Goal: Check status: Check status

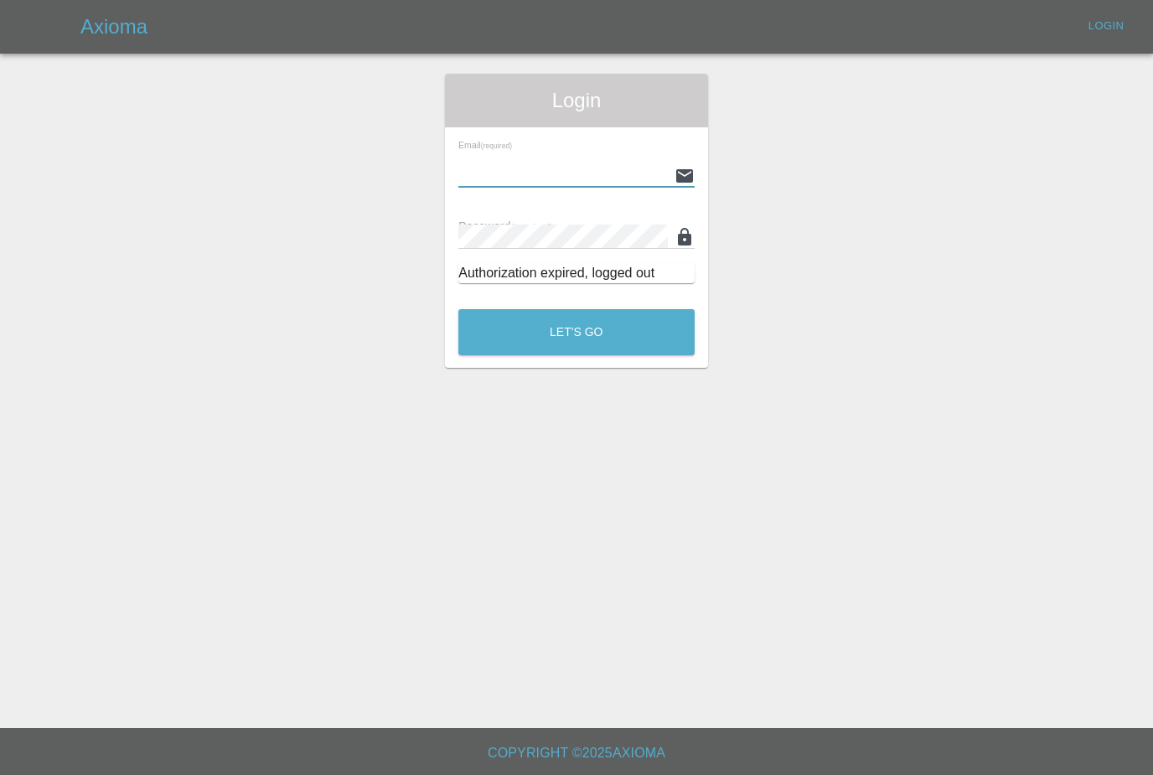
type input "[PERSON_NAME][EMAIL_ADDRESS][PERSON_NAME][DOMAIN_NAME]"
click at [576, 332] on button "Let's Go" at bounding box center [576, 332] width 236 height 46
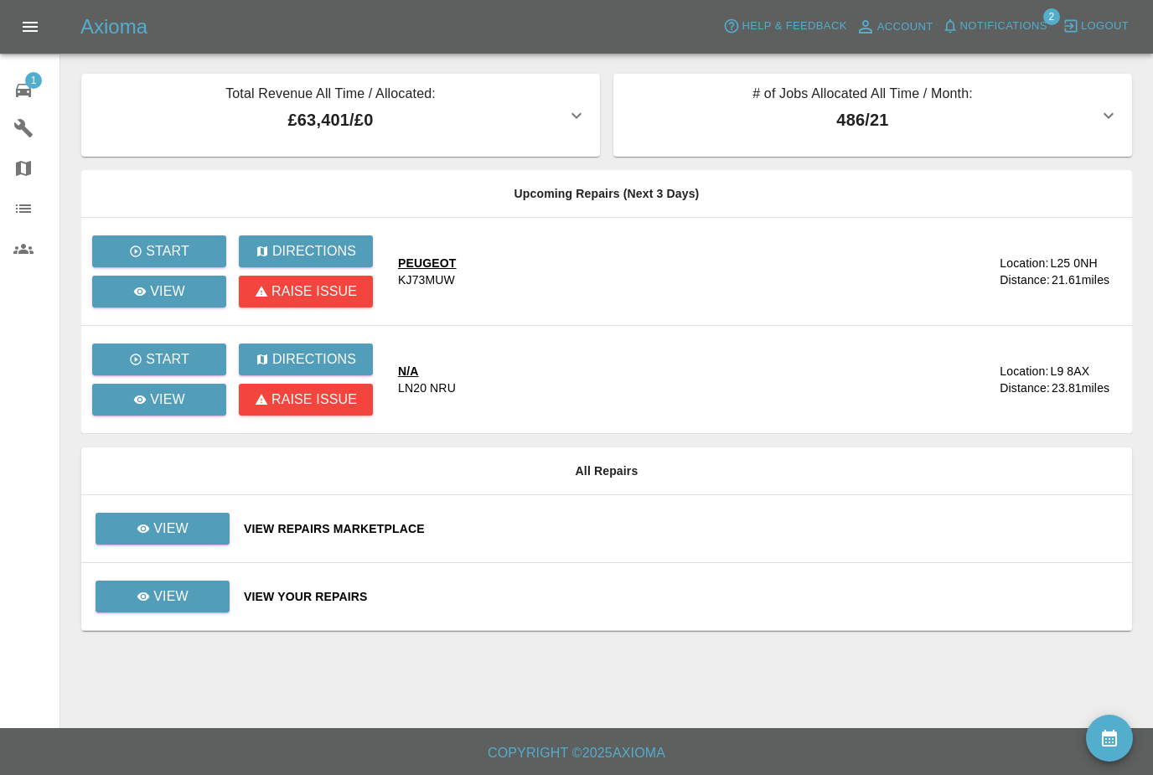
click at [1014, 26] on span "Notifications" at bounding box center [1003, 26] width 87 height 19
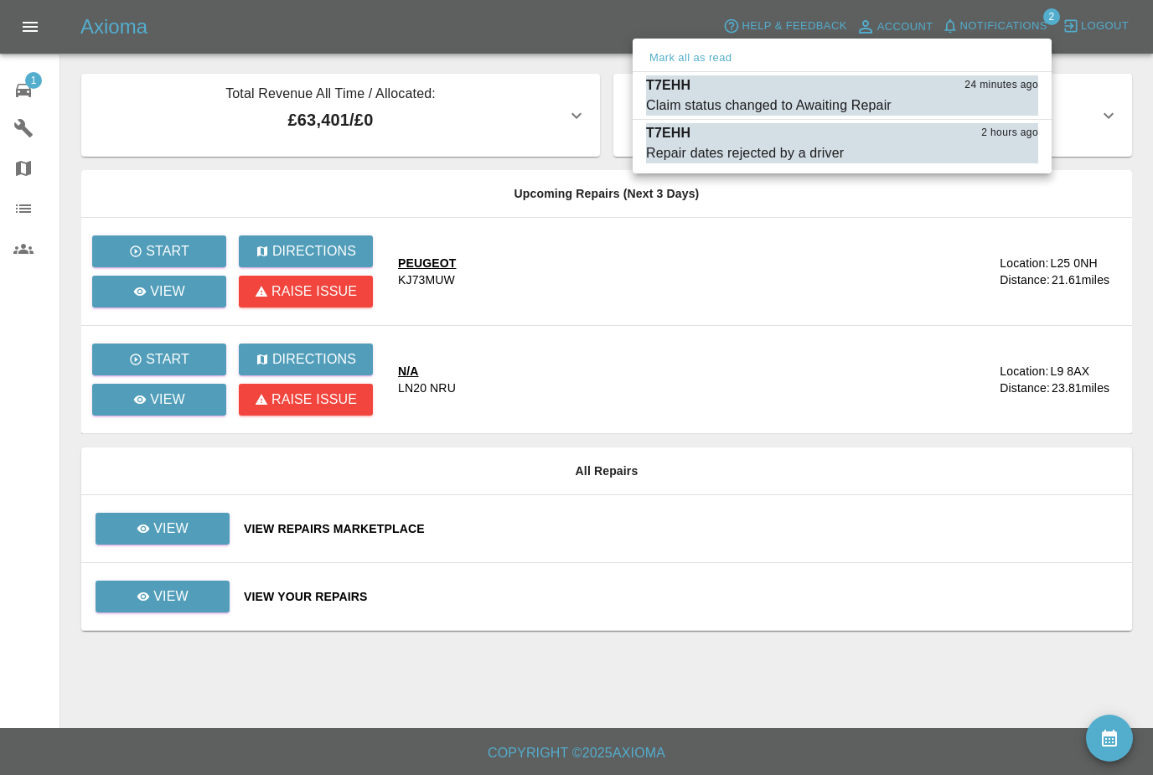
click at [872, 96] on div "Claim status changed to Awaiting Repair" at bounding box center [768, 106] width 245 height 20
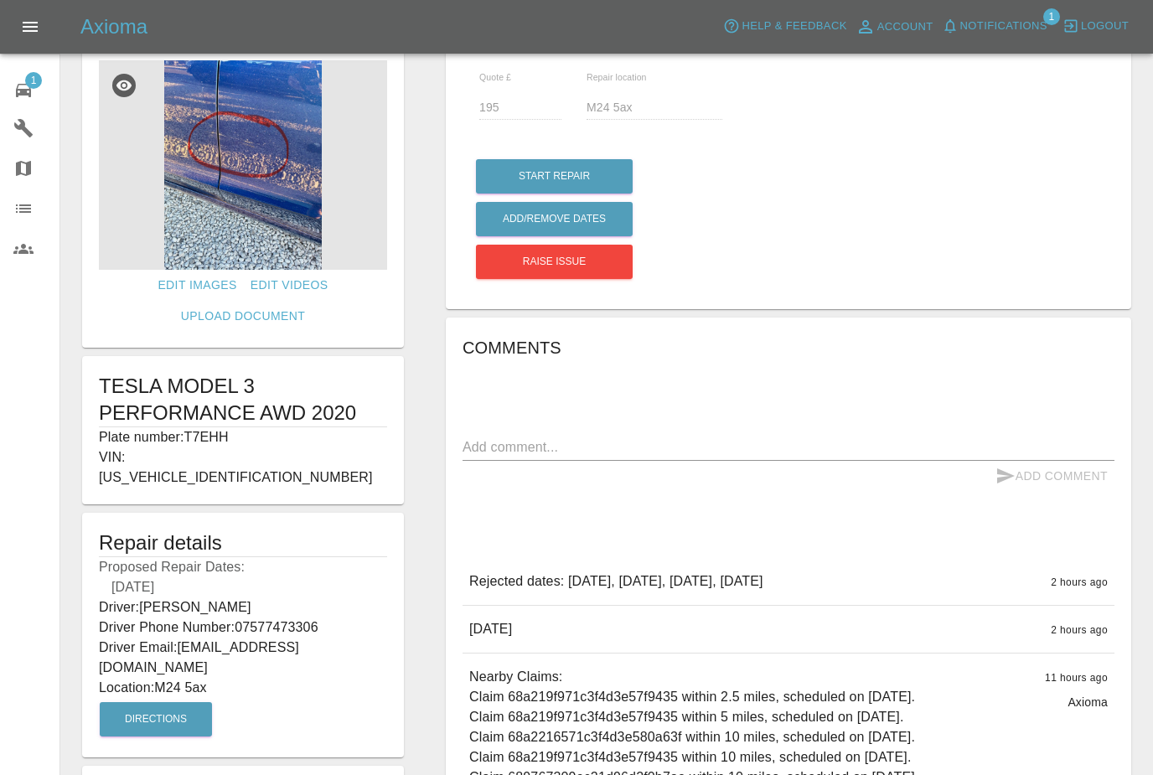
scroll to position [43, 0]
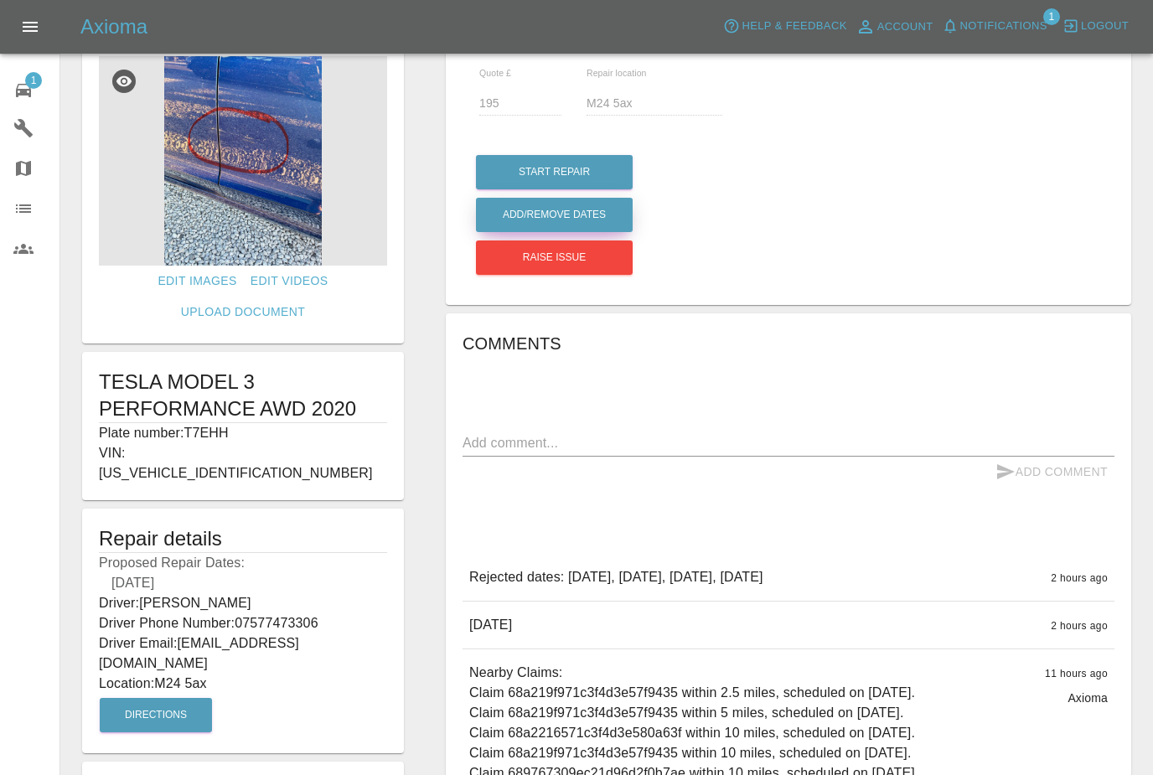
click at [614, 189] on button "Add/Remove Dates" at bounding box center [554, 172] width 157 height 34
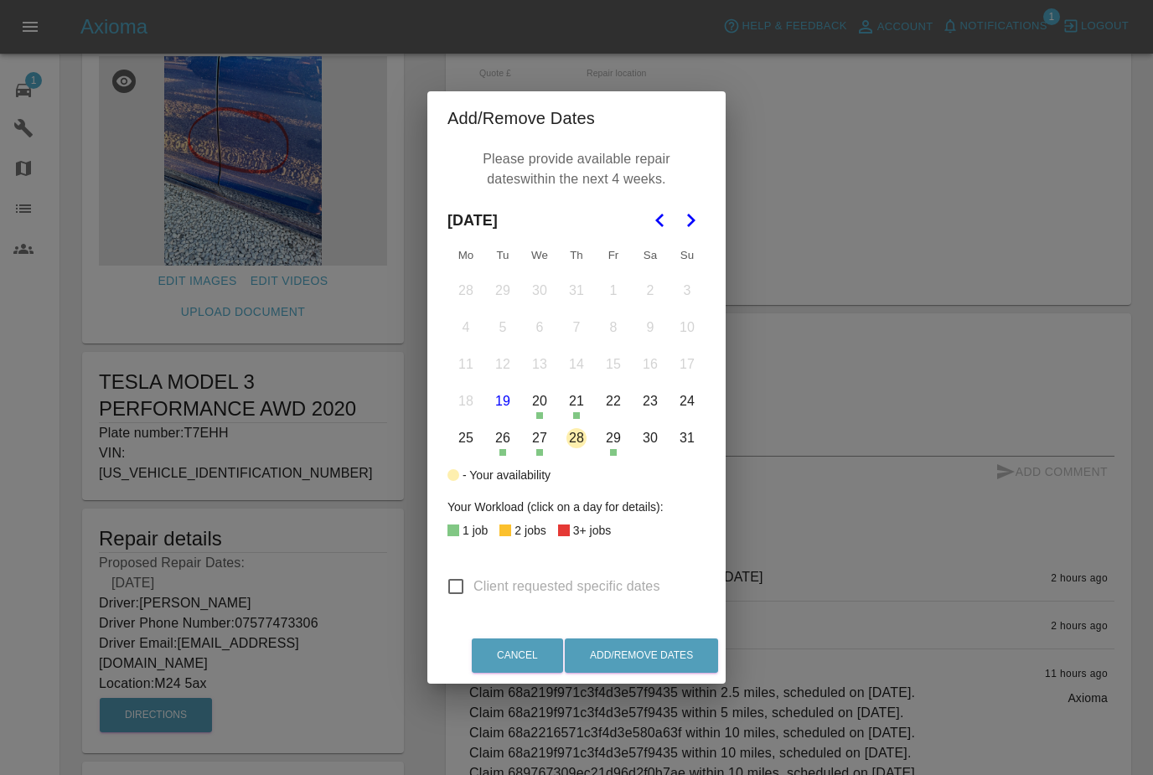
click at [692, 222] on polygon "Go to the Next Month" at bounding box center [691, 220] width 8 height 13
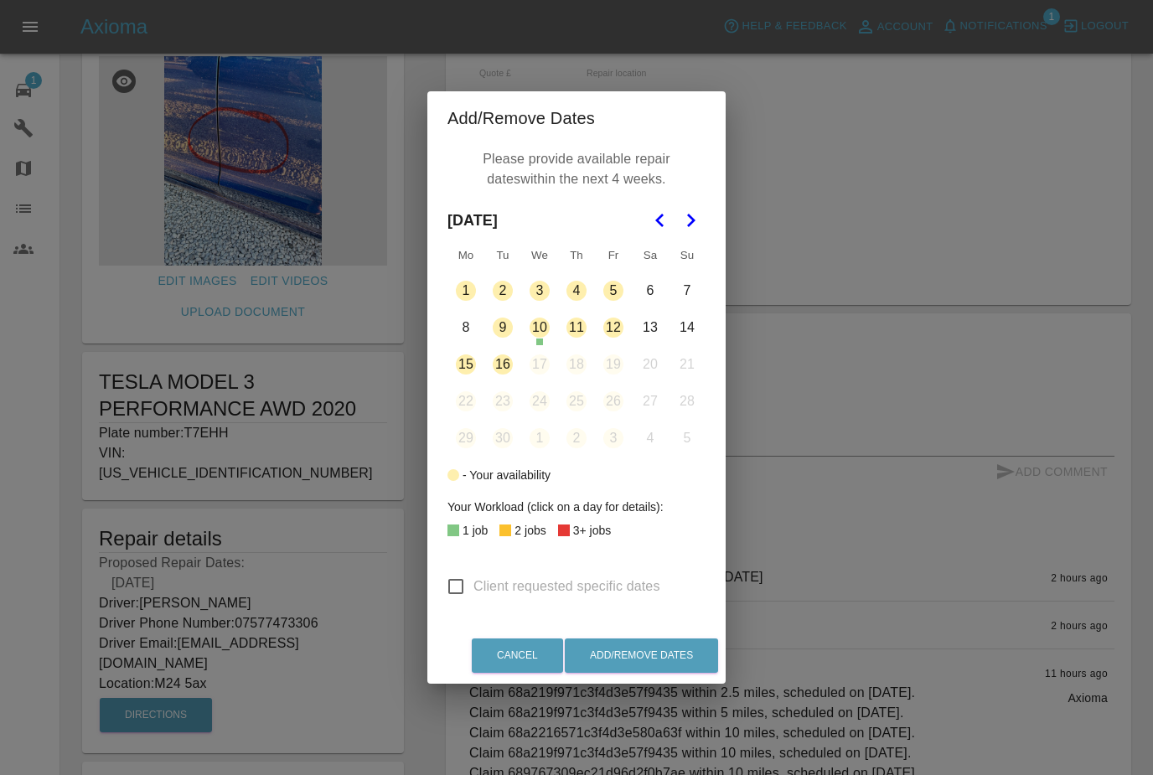
click at [695, 217] on icon "Go to the Next Month" at bounding box center [690, 220] width 20 height 20
click at [829, 247] on div "Add/Remove Dates Please provide available repair dates within the next 4 weeks.…" at bounding box center [576, 387] width 1153 height 775
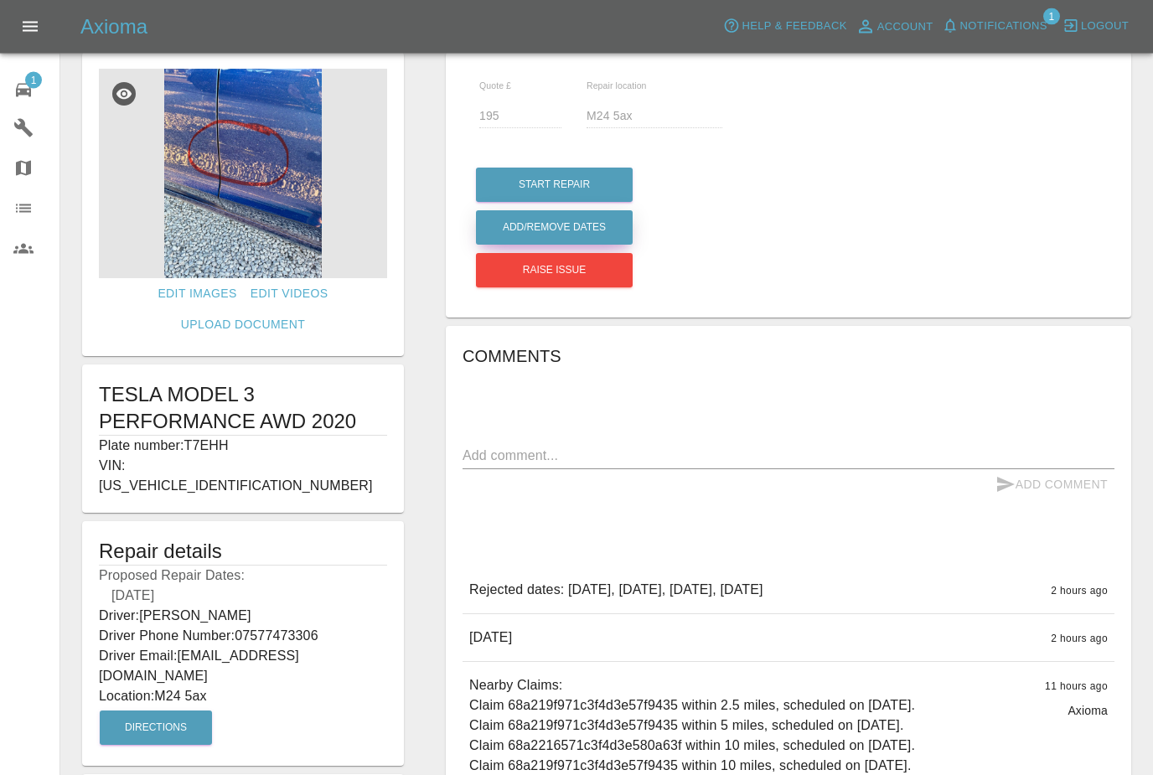
scroll to position [0, 0]
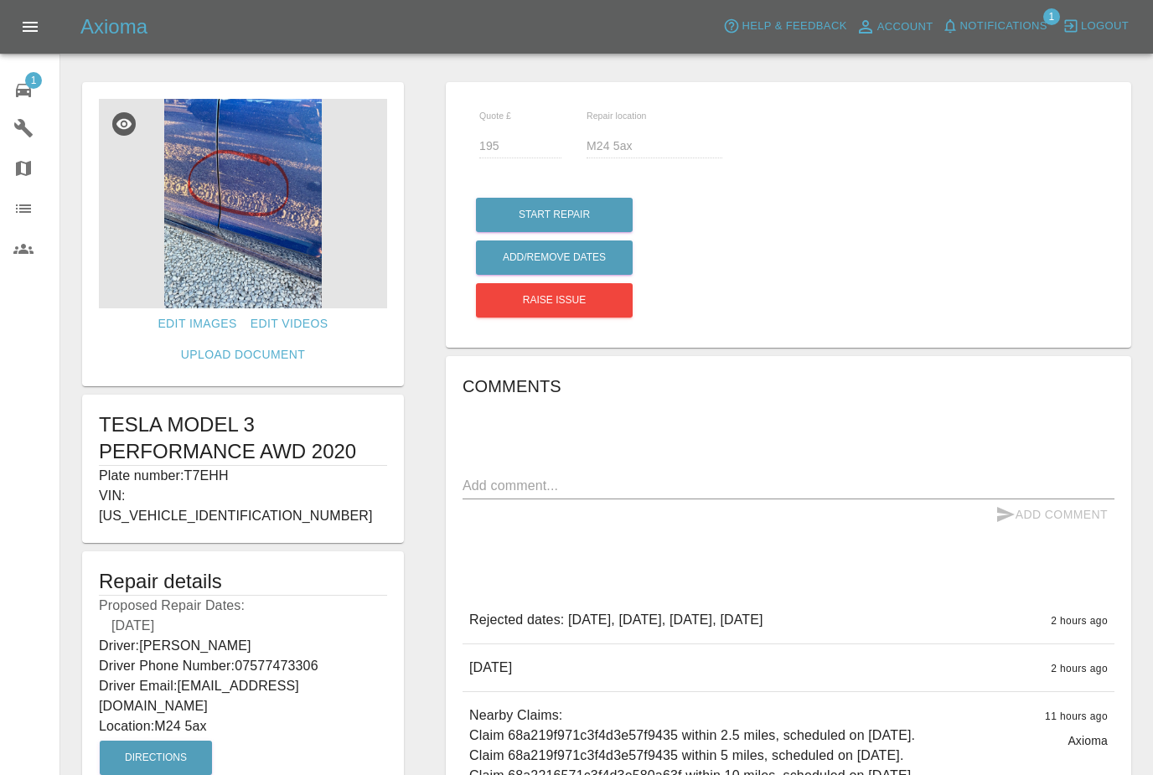
click at [38, 81] on span "1" at bounding box center [33, 80] width 17 height 17
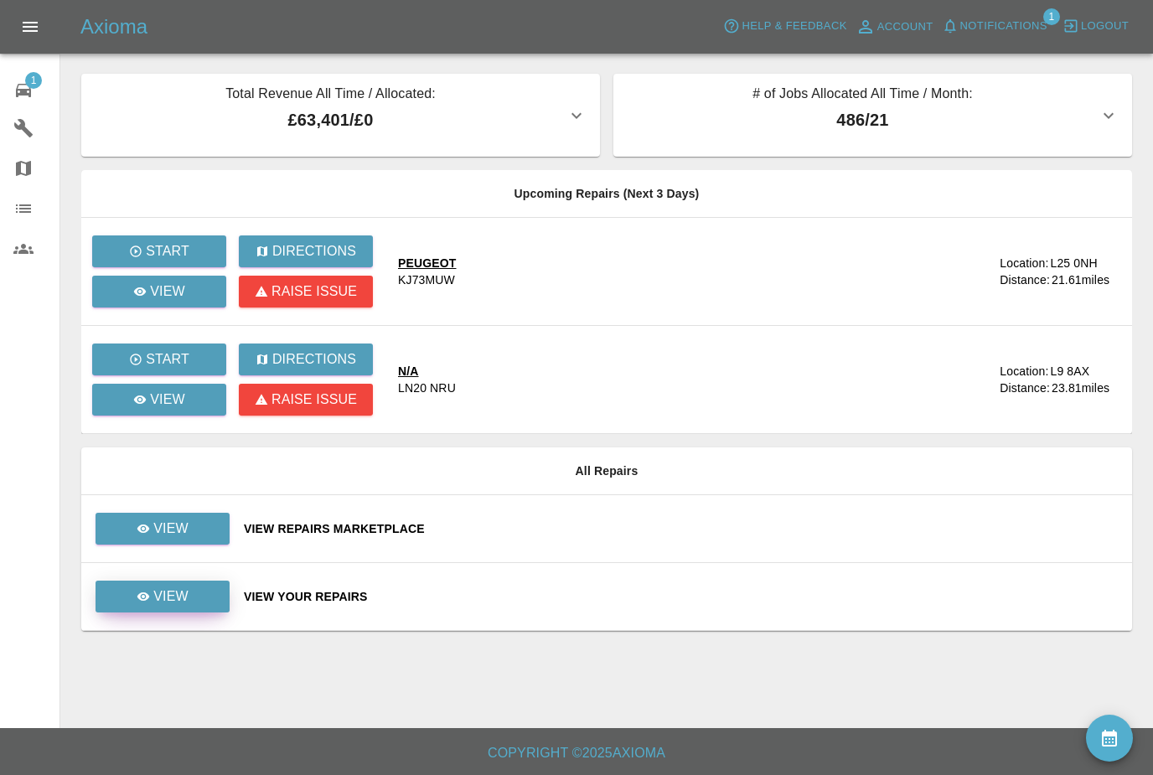
click at [225, 597] on link "View" at bounding box center [163, 597] width 134 height 32
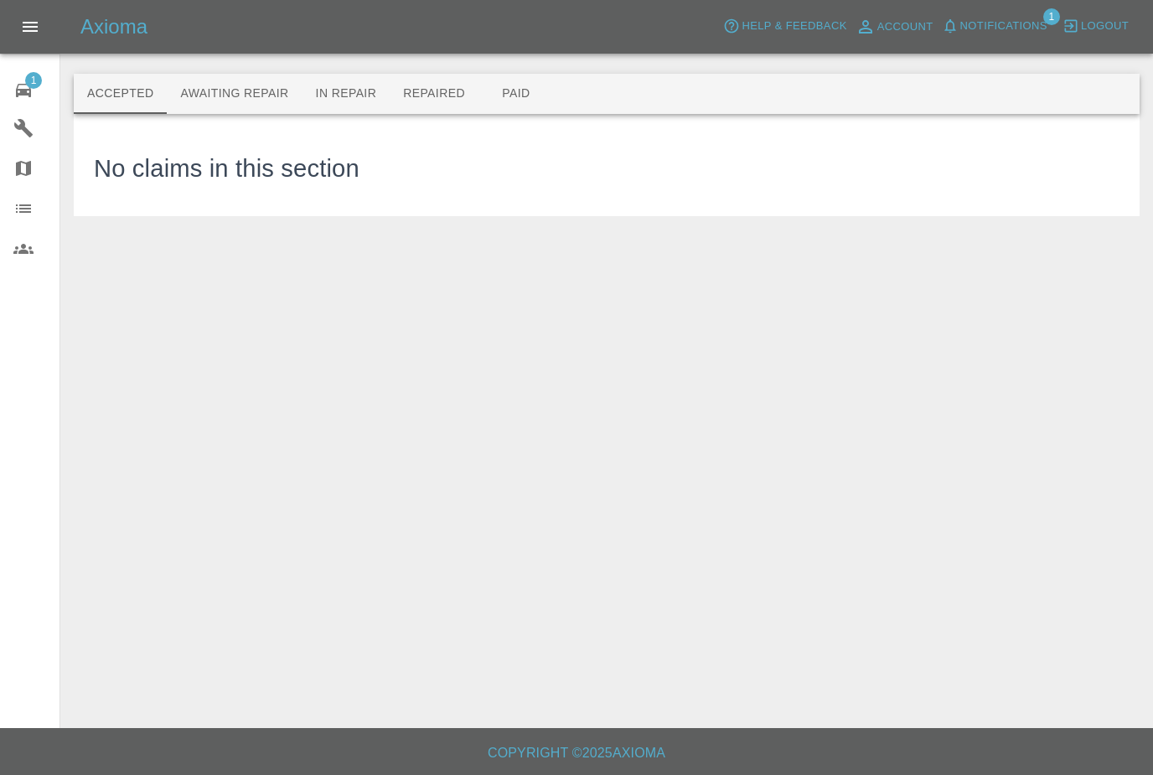
click at [274, 100] on button "Awaiting Repair" at bounding box center [234, 94] width 135 height 40
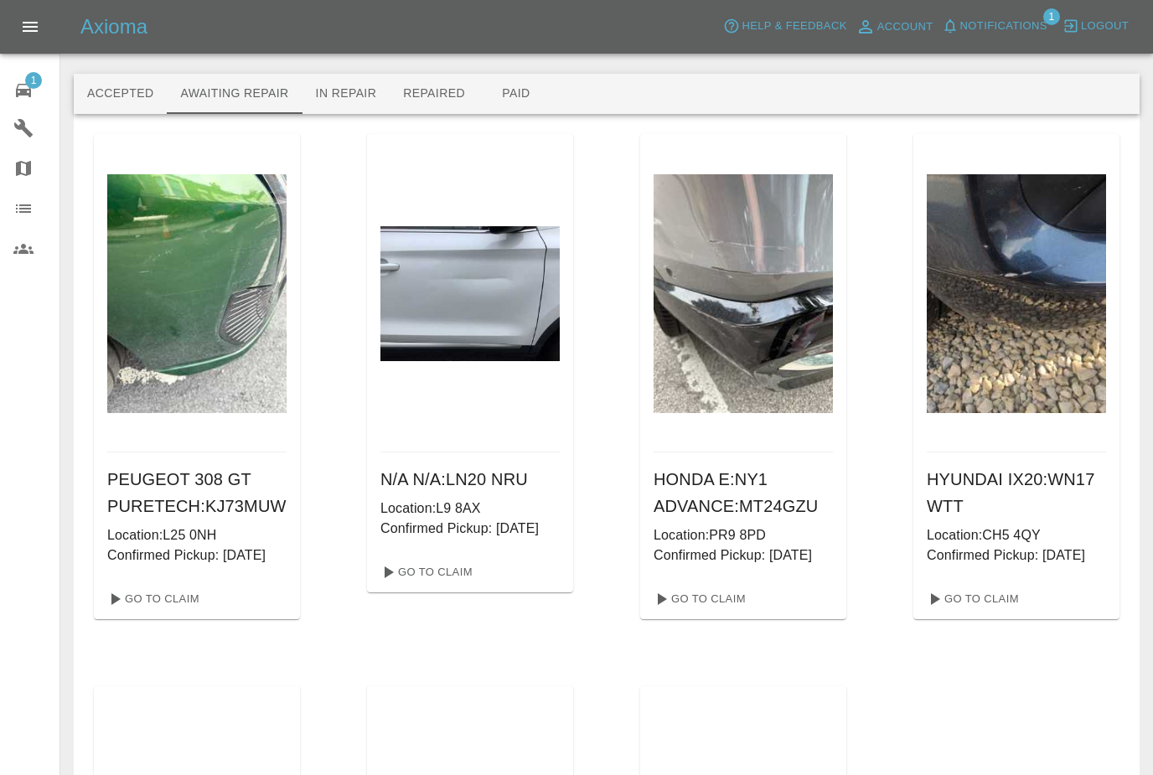
click at [39, 87] on div "1" at bounding box center [36, 88] width 47 height 24
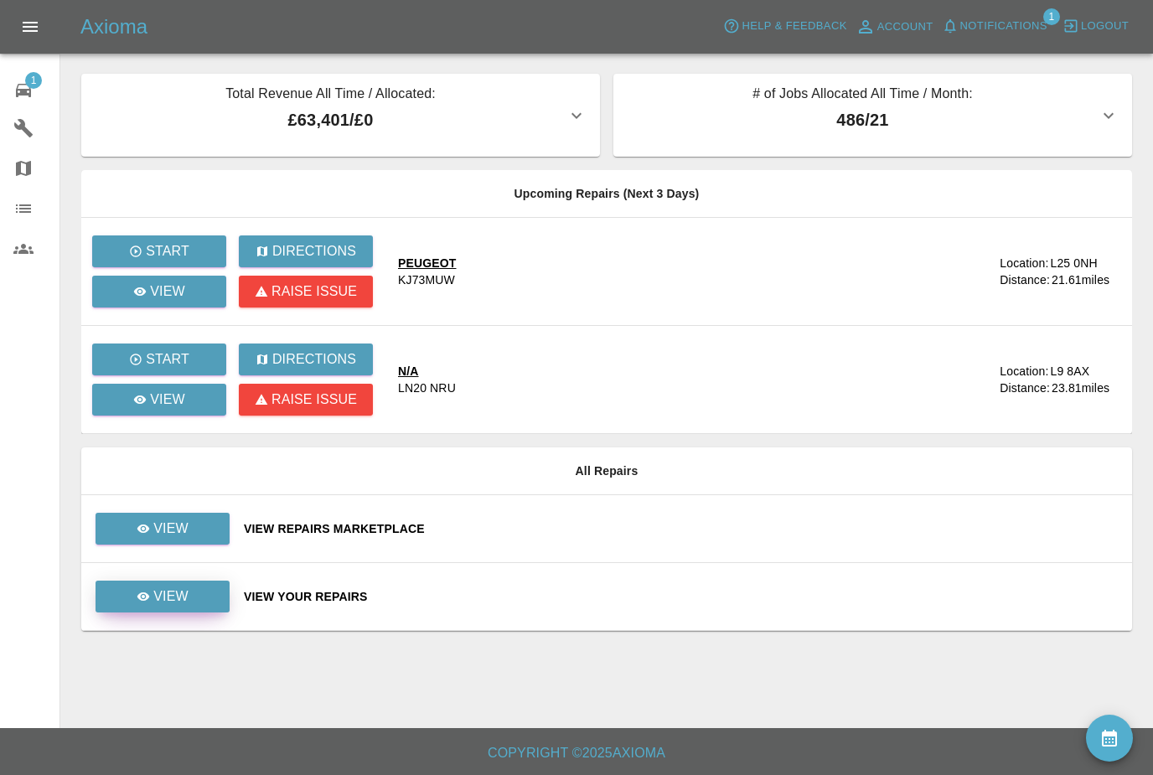
click at [162, 606] on p "View" at bounding box center [170, 596] width 35 height 20
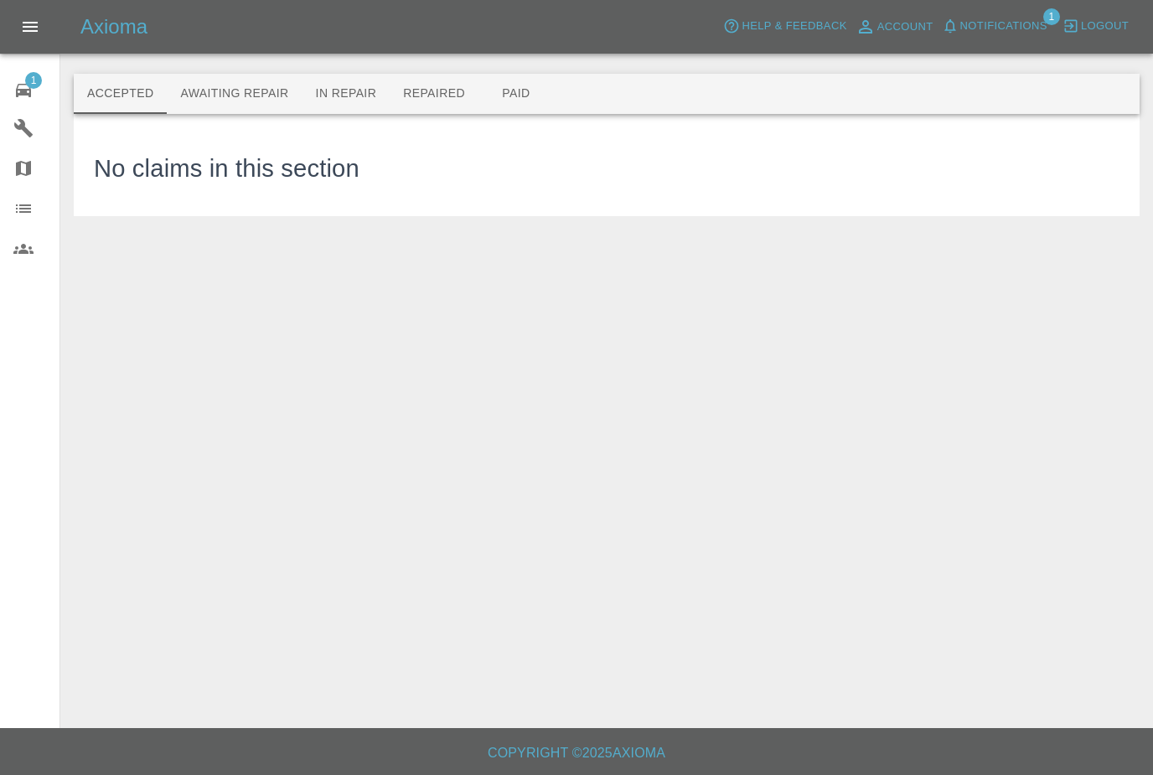
click at [20, 96] on icon at bounding box center [23, 90] width 20 height 20
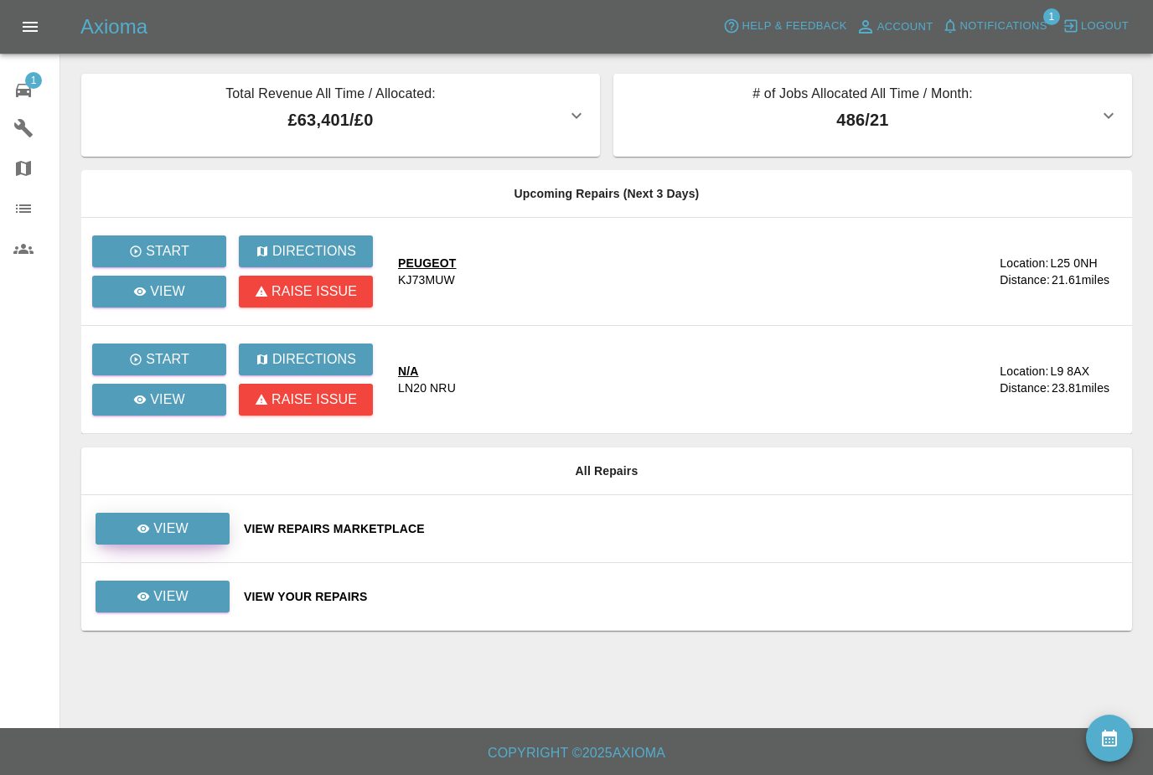
click at [153, 526] on p "View" at bounding box center [170, 529] width 35 height 20
